Goal: Feedback & Contribution: Contribute content

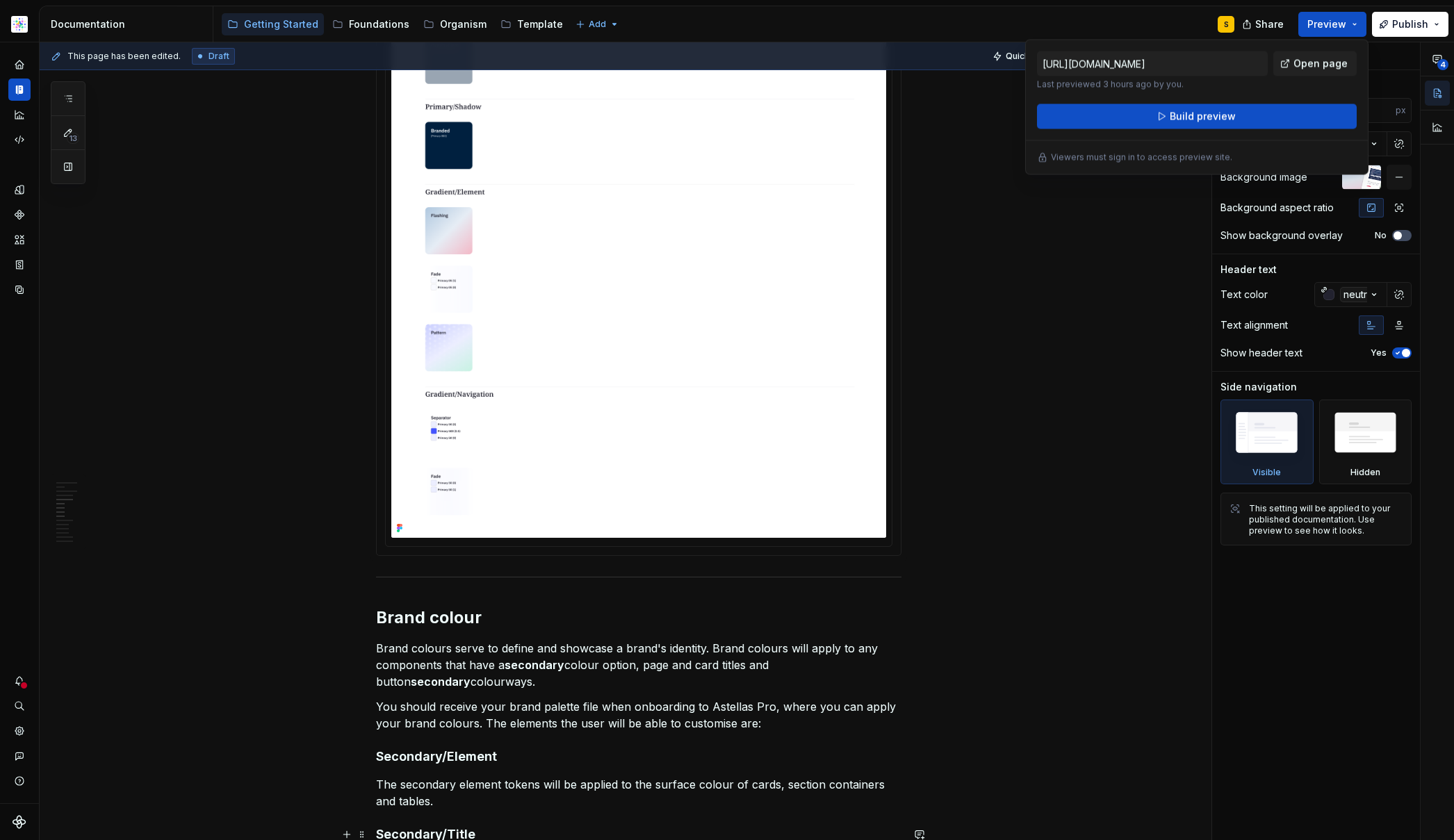
scroll to position [2448, 0]
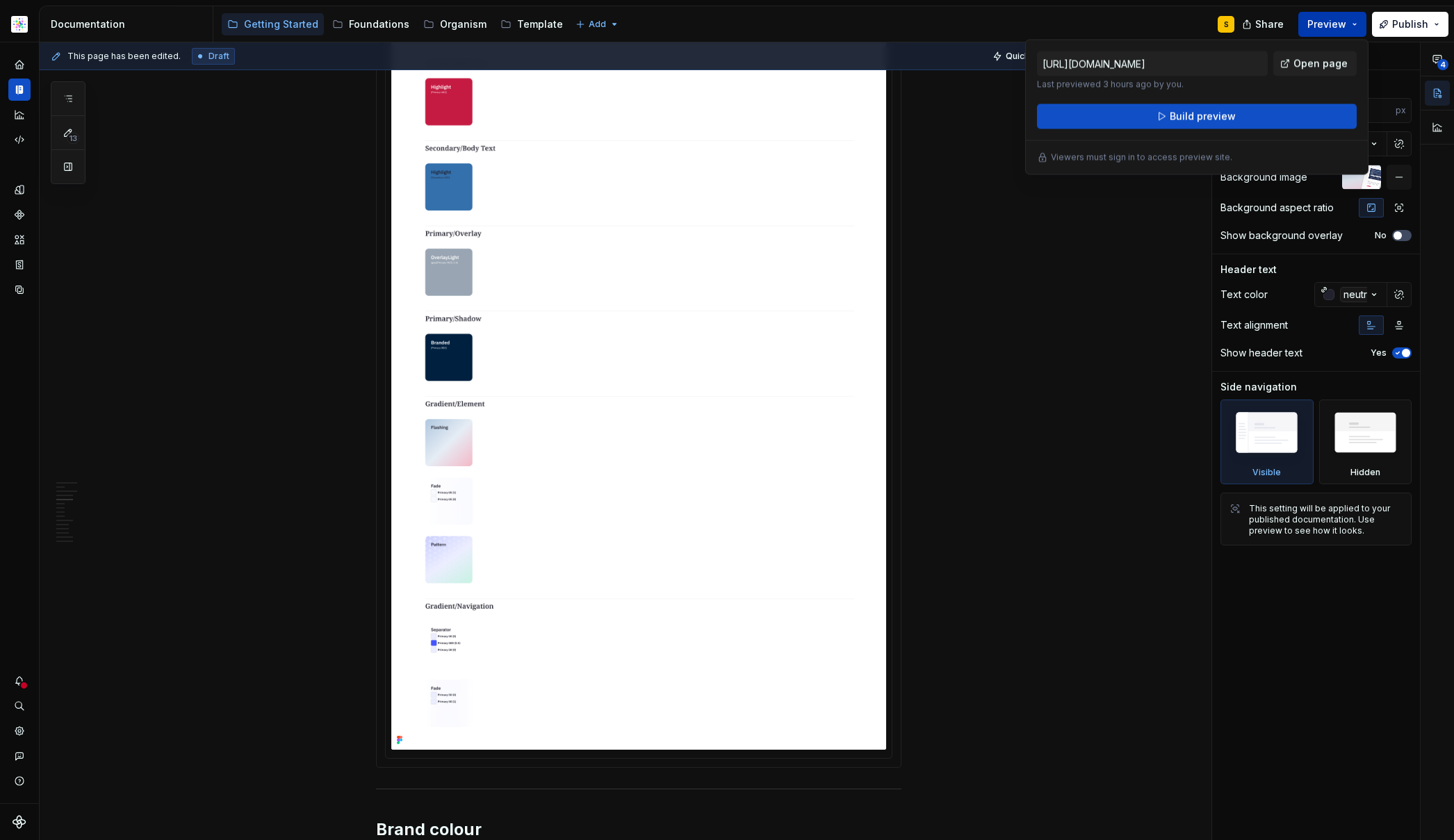
click at [1355, 25] on button "Preview" at bounding box center [1332, 25] width 68 height 25
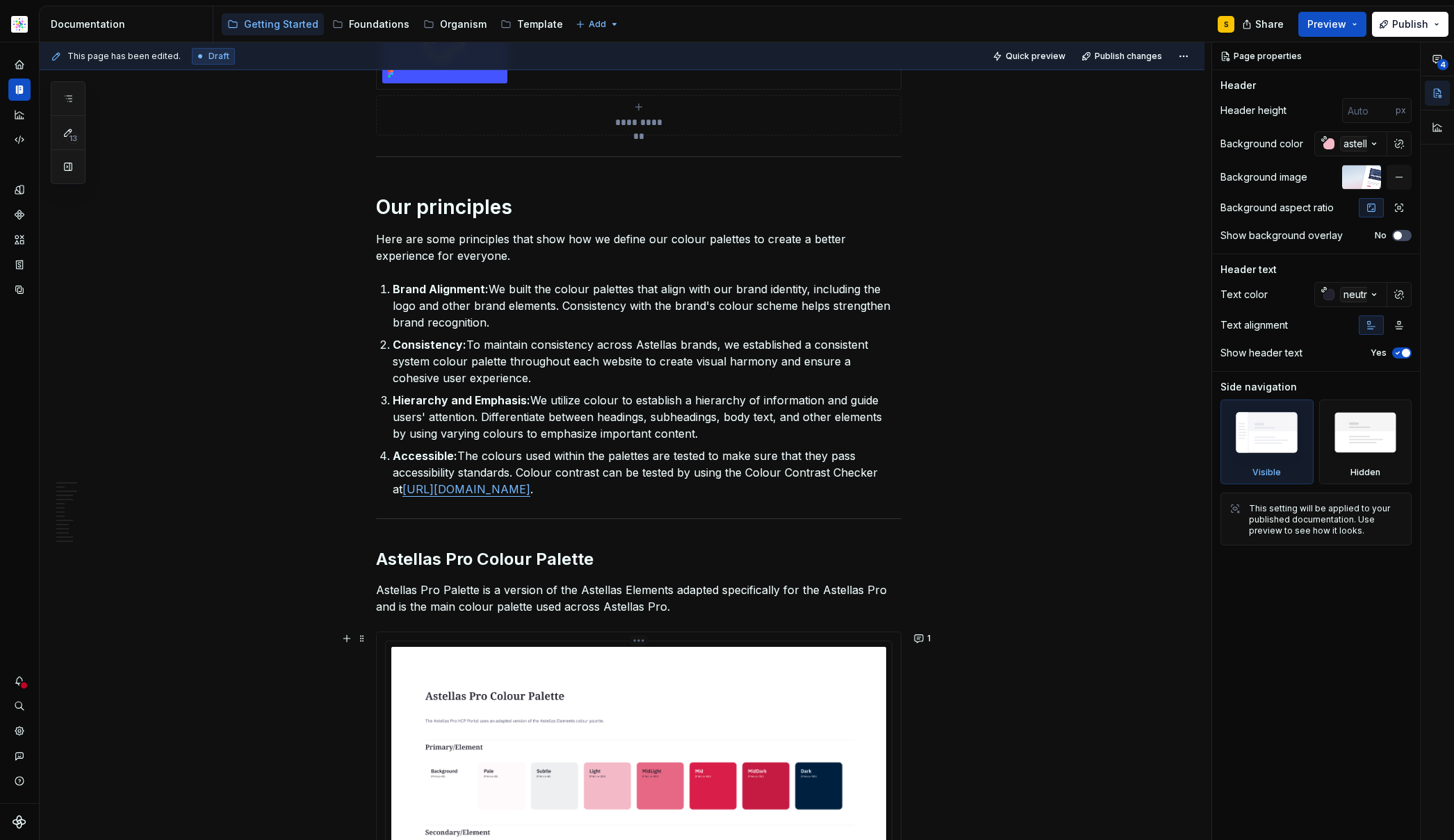
scroll to position [0, 0]
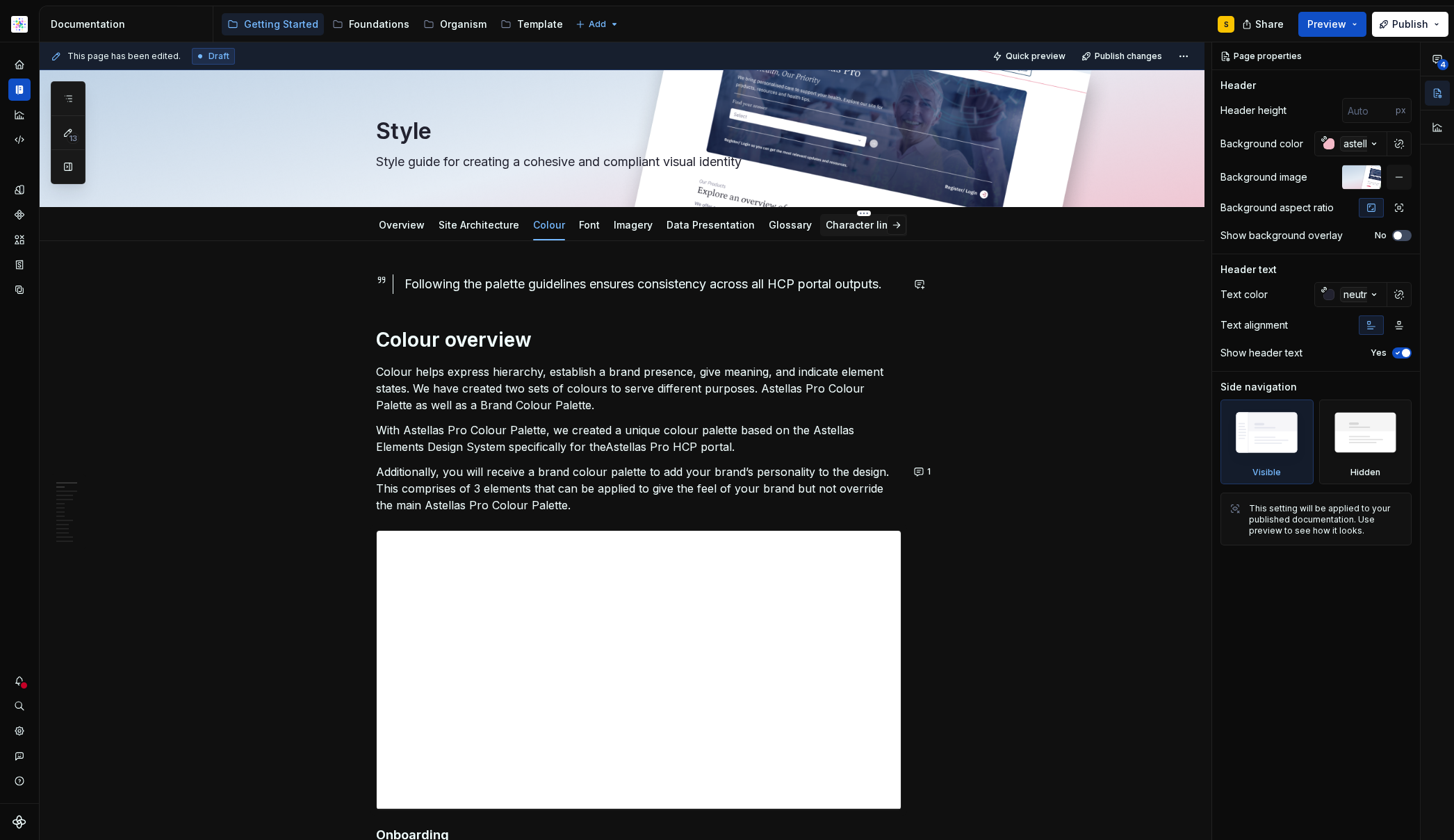
type textarea "*"
click at [826, 225] on link "Character limits" at bounding box center [864, 225] width 76 height 12
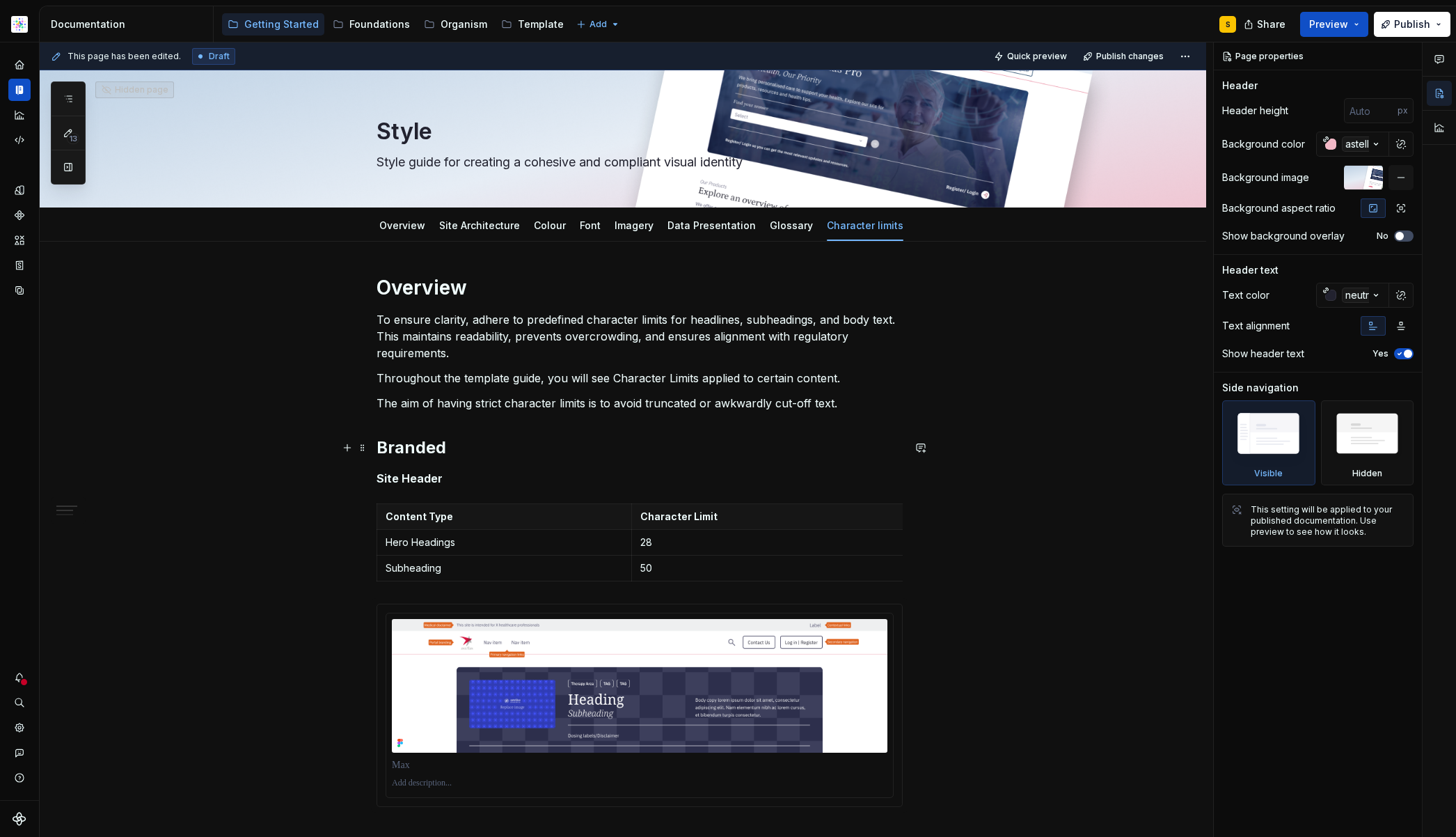
click at [162, 449] on div "This page has been edited. Draft Quick preview Publish changes Hidden page Styl…" at bounding box center [626, 440] width 1173 height 795
click at [1432, 22] on button "Publish" at bounding box center [1412, 25] width 76 height 25
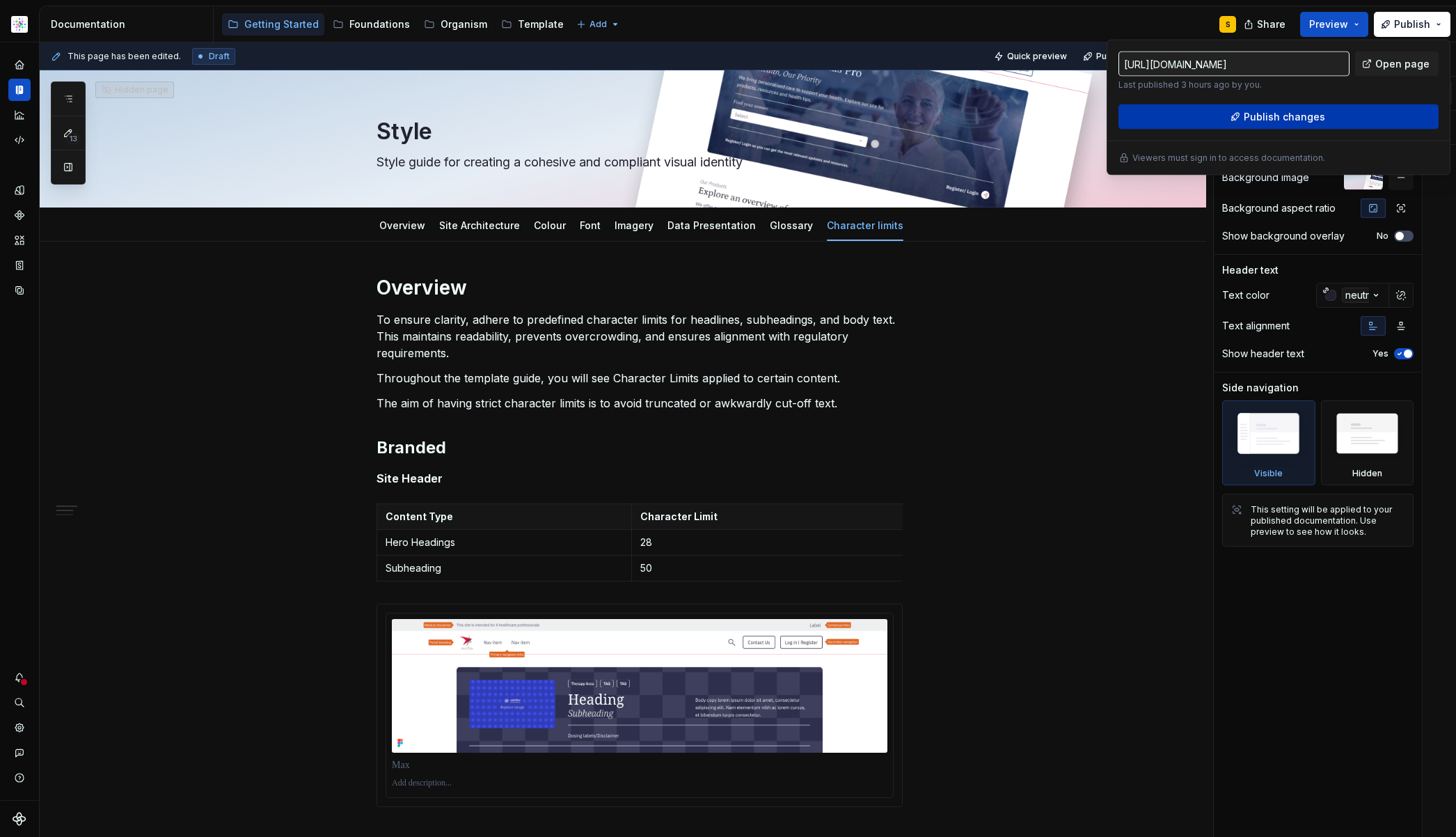
click at [1336, 109] on button "Publish changes" at bounding box center [1279, 117] width 320 height 25
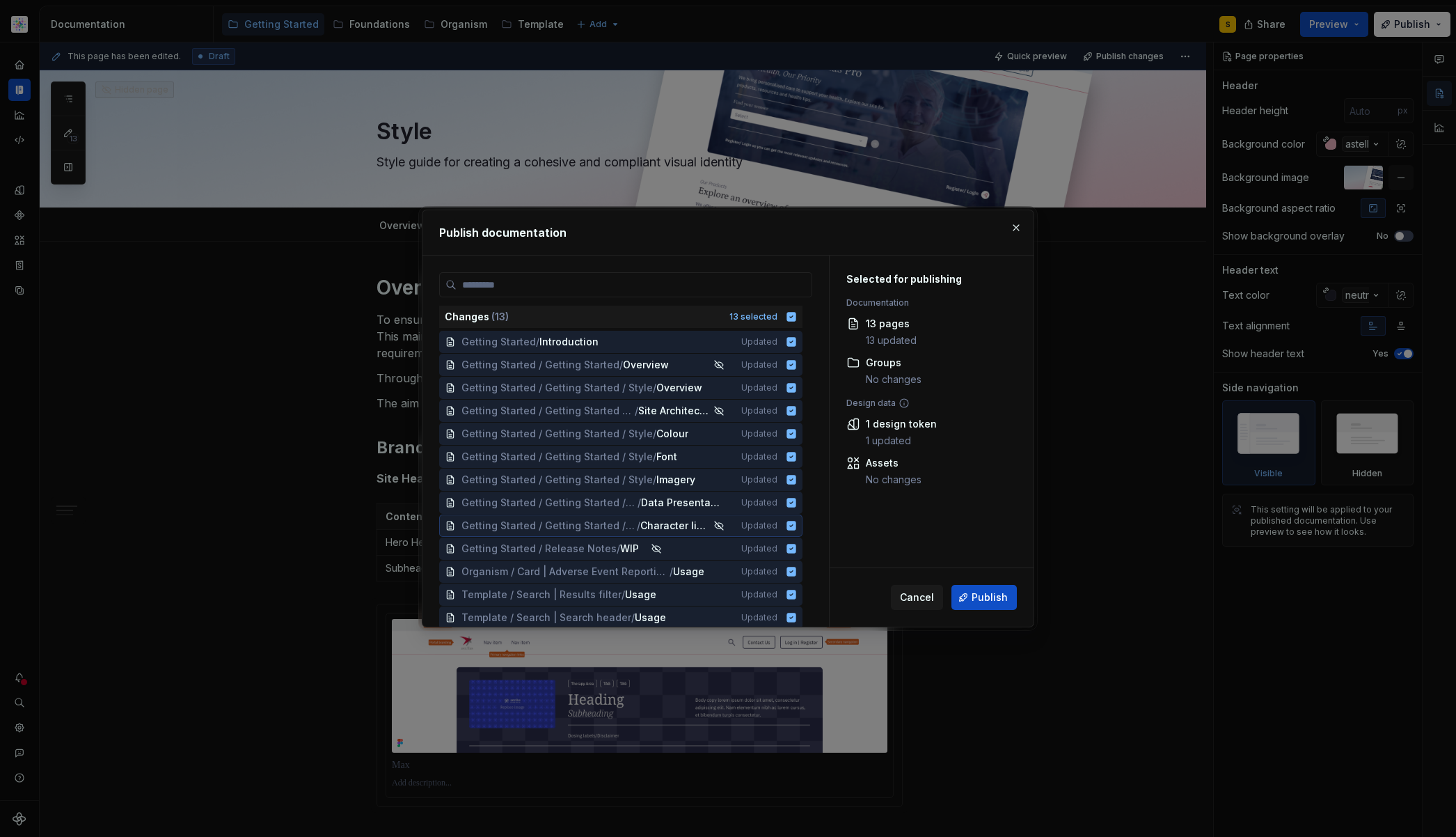
scroll to position [3, 0]
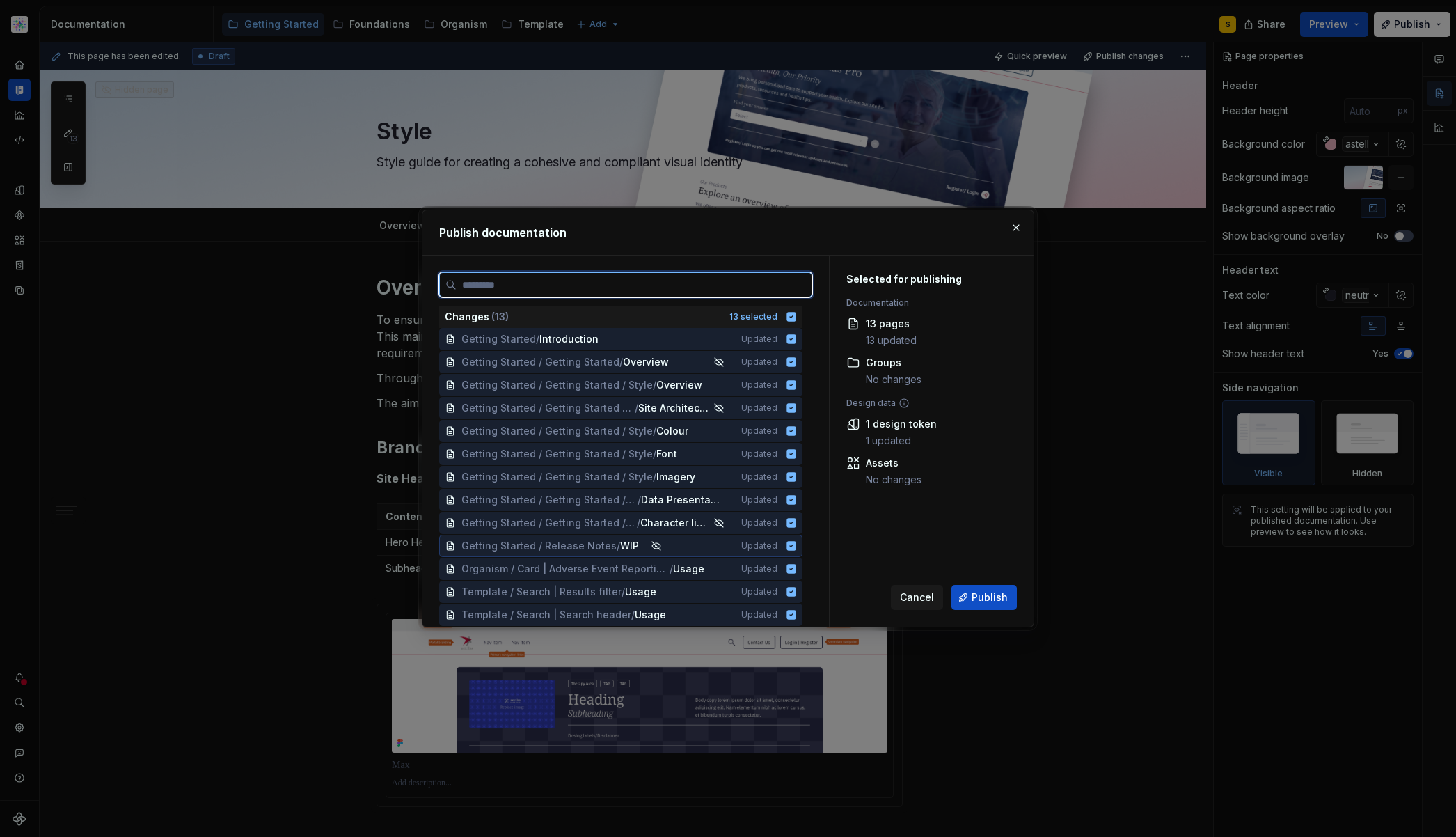
click at [789, 548] on icon at bounding box center [792, 545] width 9 height 9
click at [792, 613] on icon at bounding box center [791, 614] width 11 height 11
drag, startPoint x: 788, startPoint y: 587, endPoint x: 789, endPoint y: 577, distance: 10.0
click at [788, 587] on icon at bounding box center [792, 592] width 9 height 9
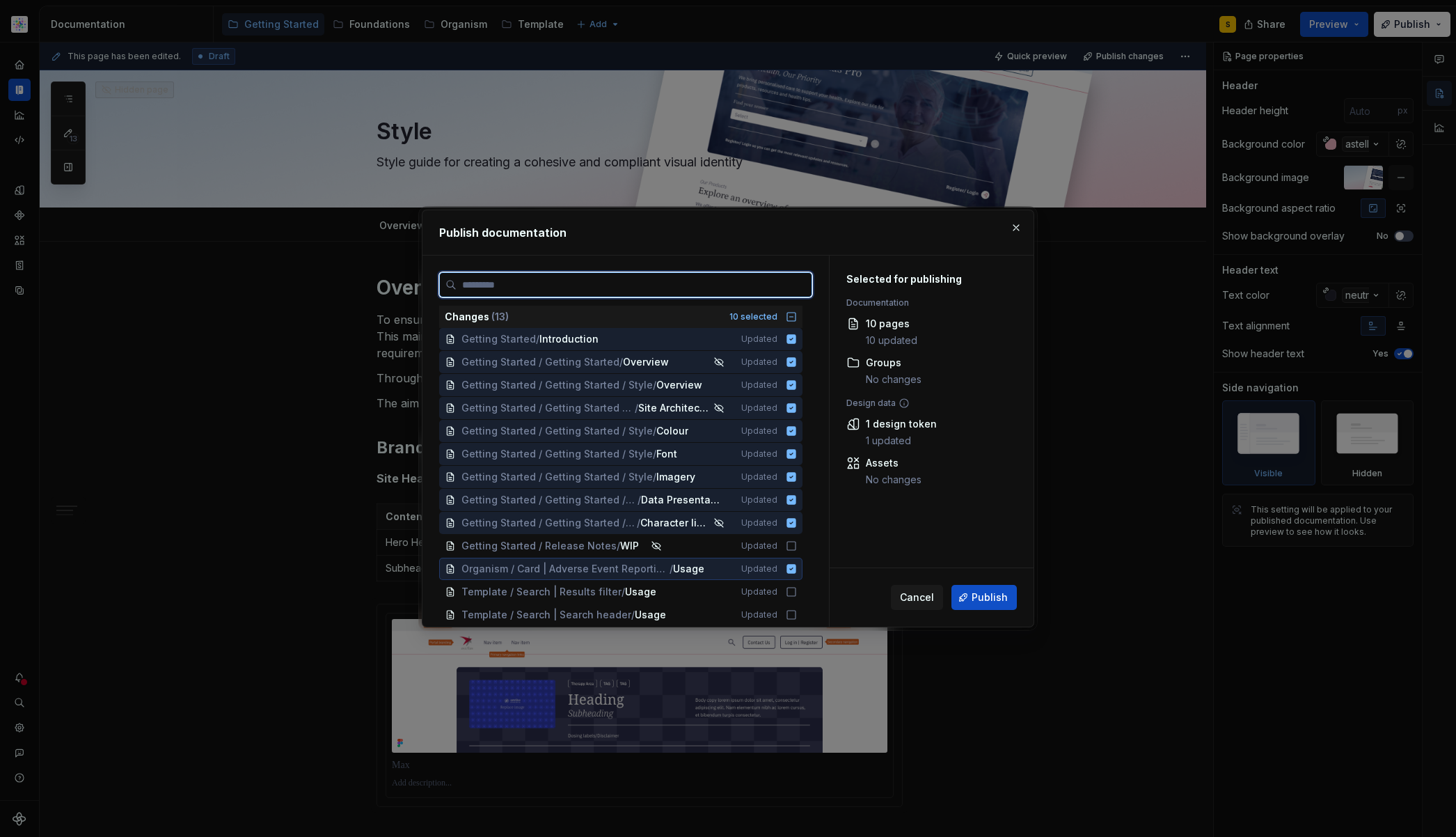
click at [790, 567] on icon at bounding box center [792, 568] width 9 height 9
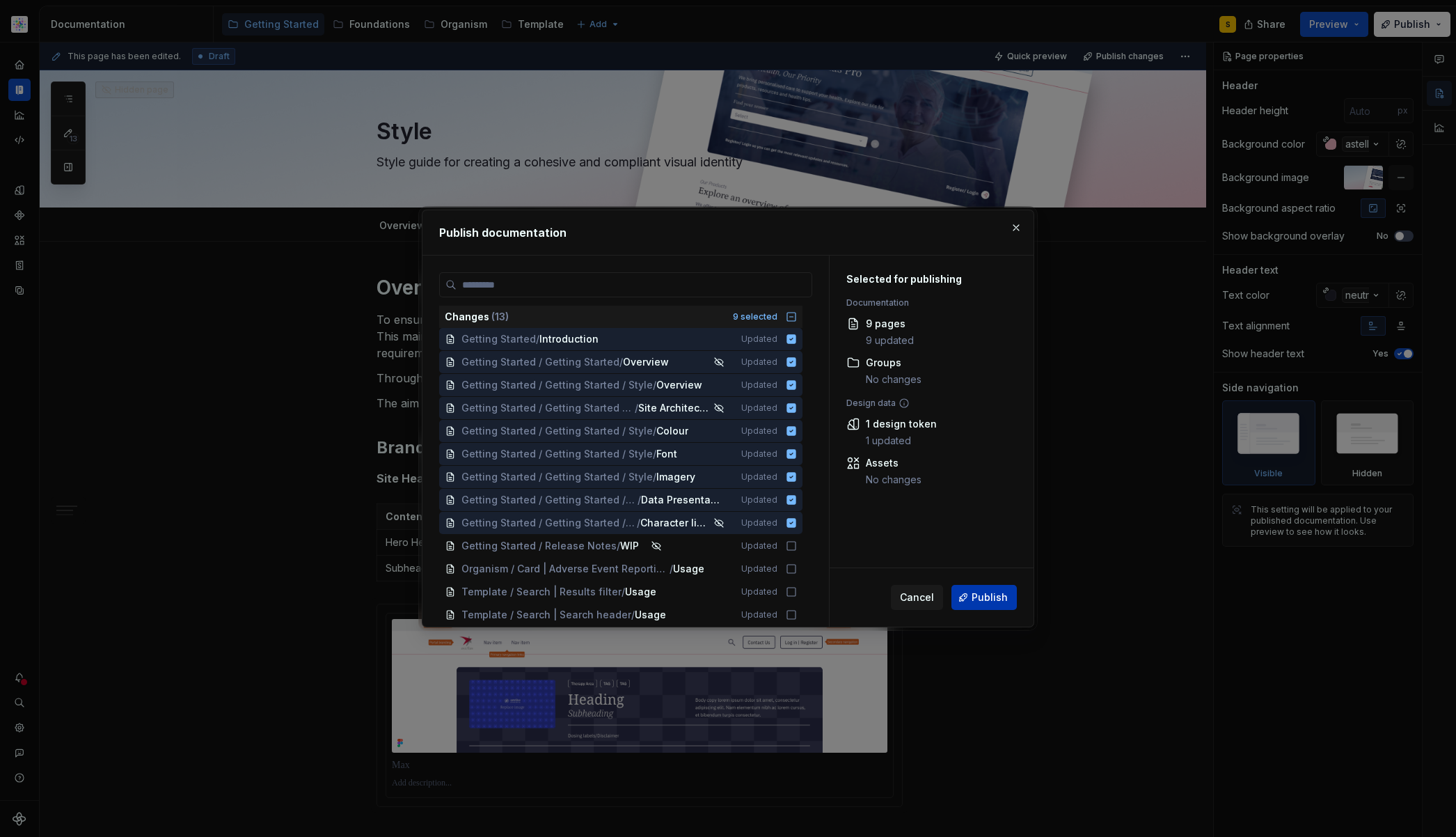
click at [975, 601] on span "Publish" at bounding box center [989, 597] width 36 height 14
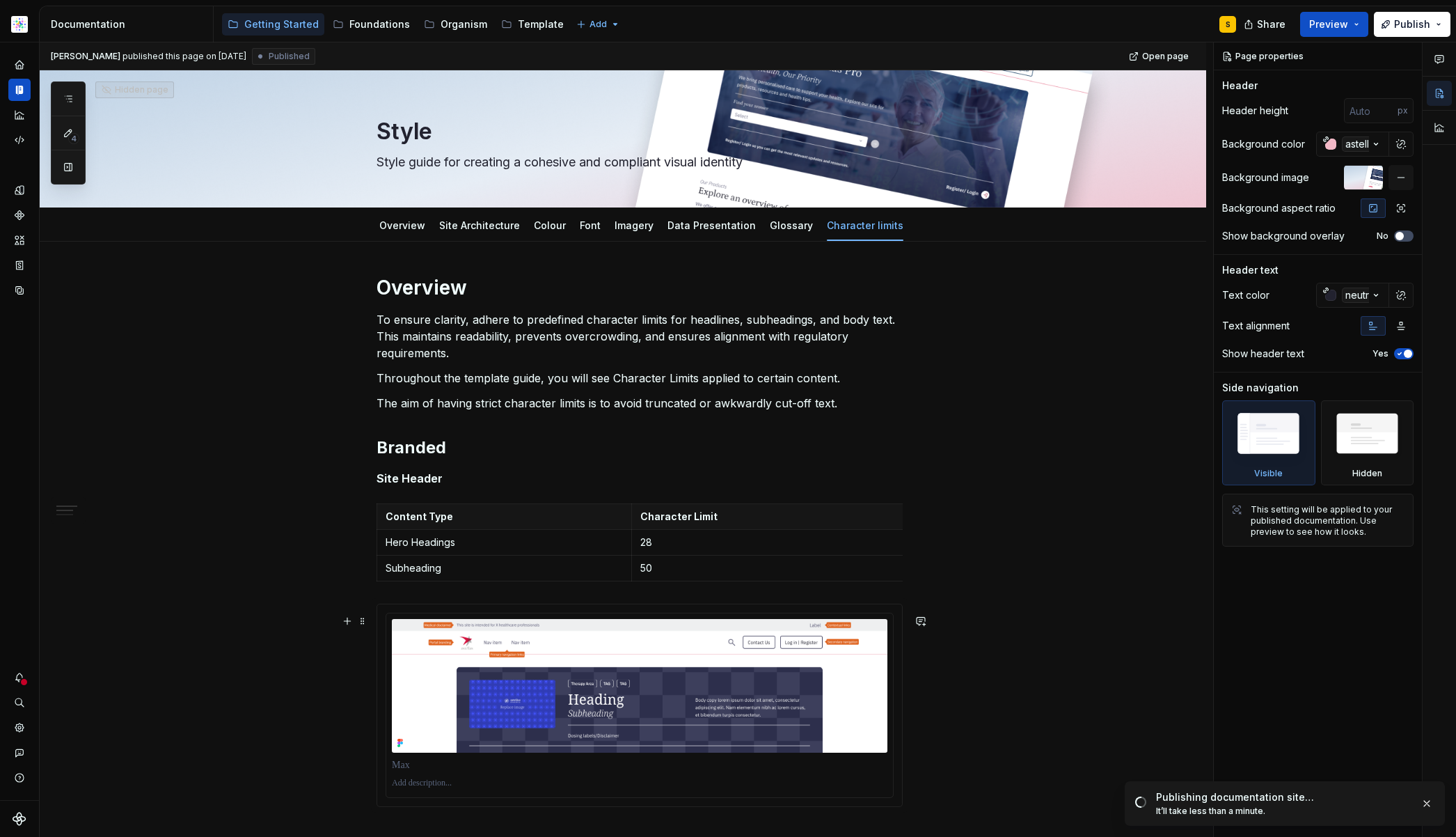
click at [229, 535] on div "[PERSON_NAME] published this page on [DATE] Published Open page Hidden page Sty…" at bounding box center [626, 440] width 1173 height 795
type textarea "*"
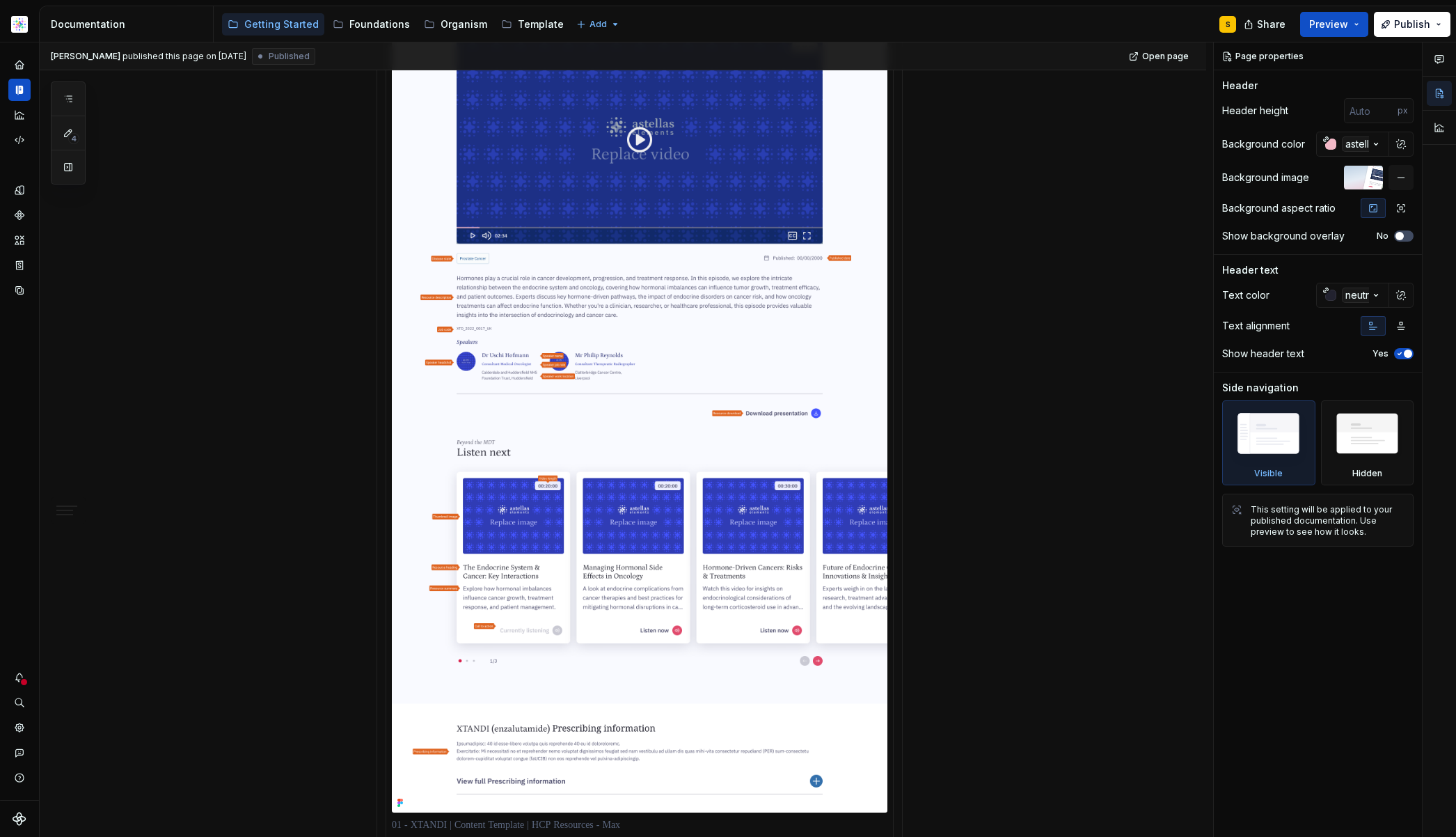
scroll to position [4887, 0]
